Goal: Task Accomplishment & Management: Use online tool/utility

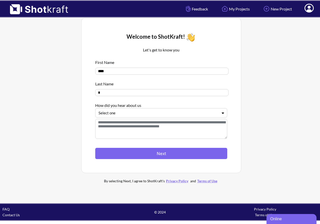
click at [119, 114] on div at bounding box center [159, 113] width 120 height 6
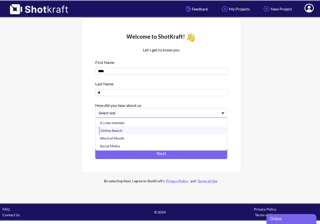
click at [116, 134] on div "Online Search" at bounding box center [162, 131] width 127 height 8
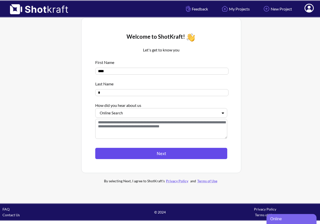
click at [125, 152] on button "Next" at bounding box center [161, 153] width 132 height 11
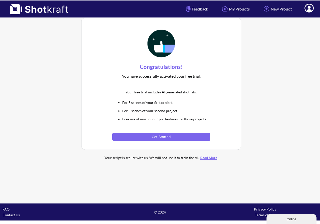
click at [145, 132] on div "Your free trial includes AI-generated shotlists: For 5 scenes of your first pro…" at bounding box center [161, 111] width 98 height 61
click at [142, 137] on button "Get Started" at bounding box center [161, 137] width 98 height 8
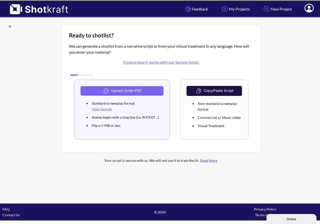
click at [92, 76] on div at bounding box center [81, 75] width 25 height 4
click at [92, 75] on div at bounding box center [89, 75] width 8 height 1
click at [91, 75] on div at bounding box center [89, 75] width 8 height 1
click at [214, 93] on button "Copy/Paste Script" at bounding box center [215, 91] width 56 height 10
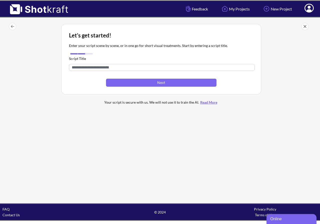
click at [102, 68] on input "text" at bounding box center [162, 67] width 186 height 7
click at [101, 70] on input "text" at bounding box center [162, 67] width 186 height 7
type input "*"
type input "*******"
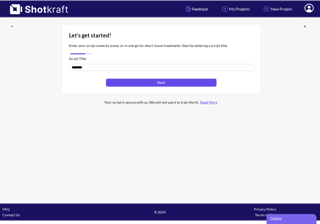
click at [139, 84] on button "Next" at bounding box center [161, 83] width 111 height 8
click at [146, 84] on button "Next" at bounding box center [161, 83] width 111 height 8
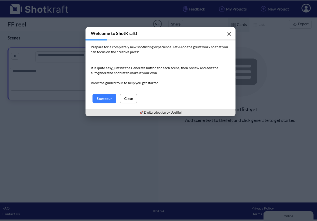
click at [227, 34] on button "button" at bounding box center [229, 34] width 10 height 10
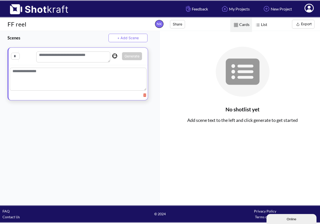
click at [17, 56] on input "text" at bounding box center [15, 56] width 9 height 7
type input "*"
click at [67, 60] on textarea at bounding box center [73, 57] width 74 height 11
click at [111, 58] on img at bounding box center [114, 56] width 7 height 8
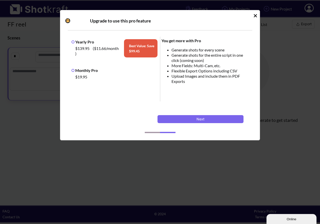
click at [254, 17] on icon "Idle Modal" at bounding box center [256, 15] width 4 height 5
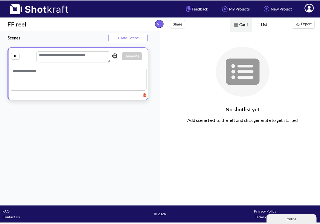
click at [62, 56] on textarea at bounding box center [73, 57] width 74 height 11
